Goal: Find specific page/section

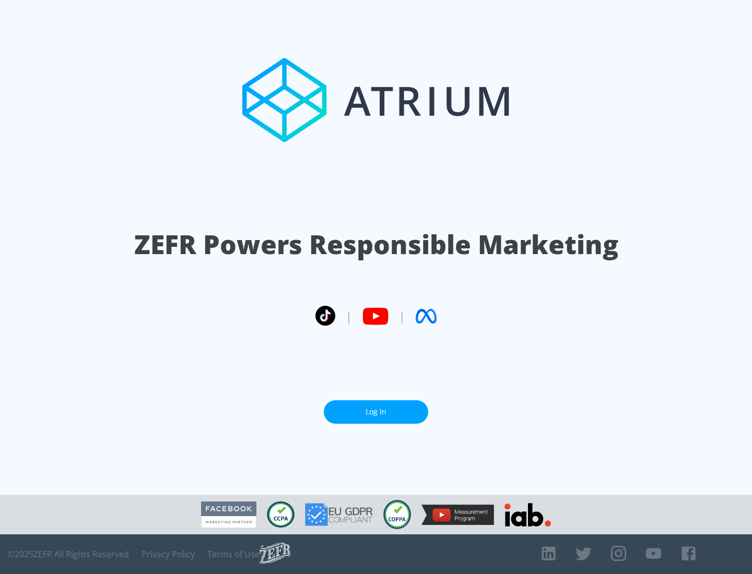
click at [376, 412] on link "Log In" at bounding box center [376, 411] width 104 height 23
